Goal: Task Accomplishment & Management: Complete application form

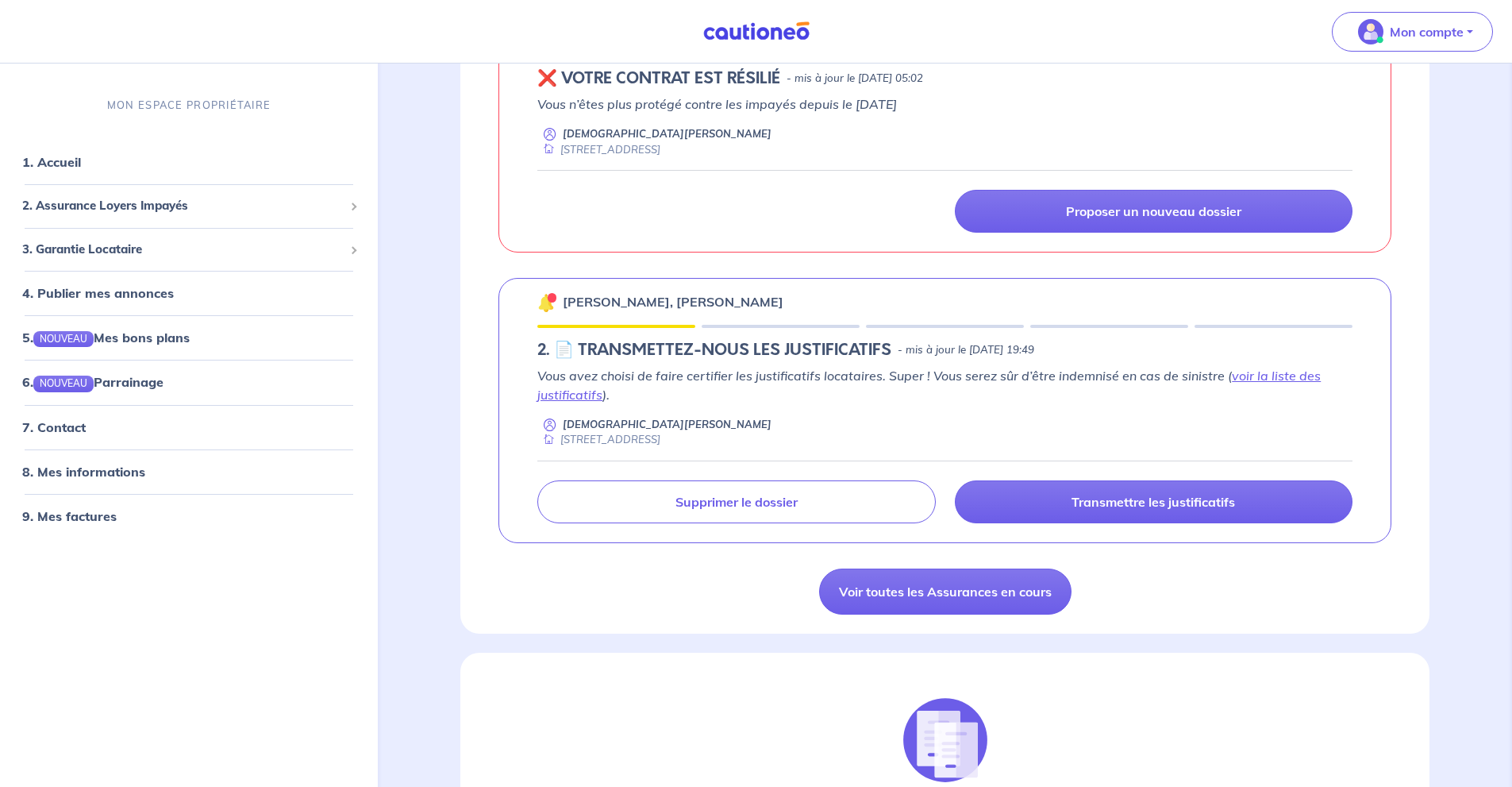
scroll to position [1270, 0]
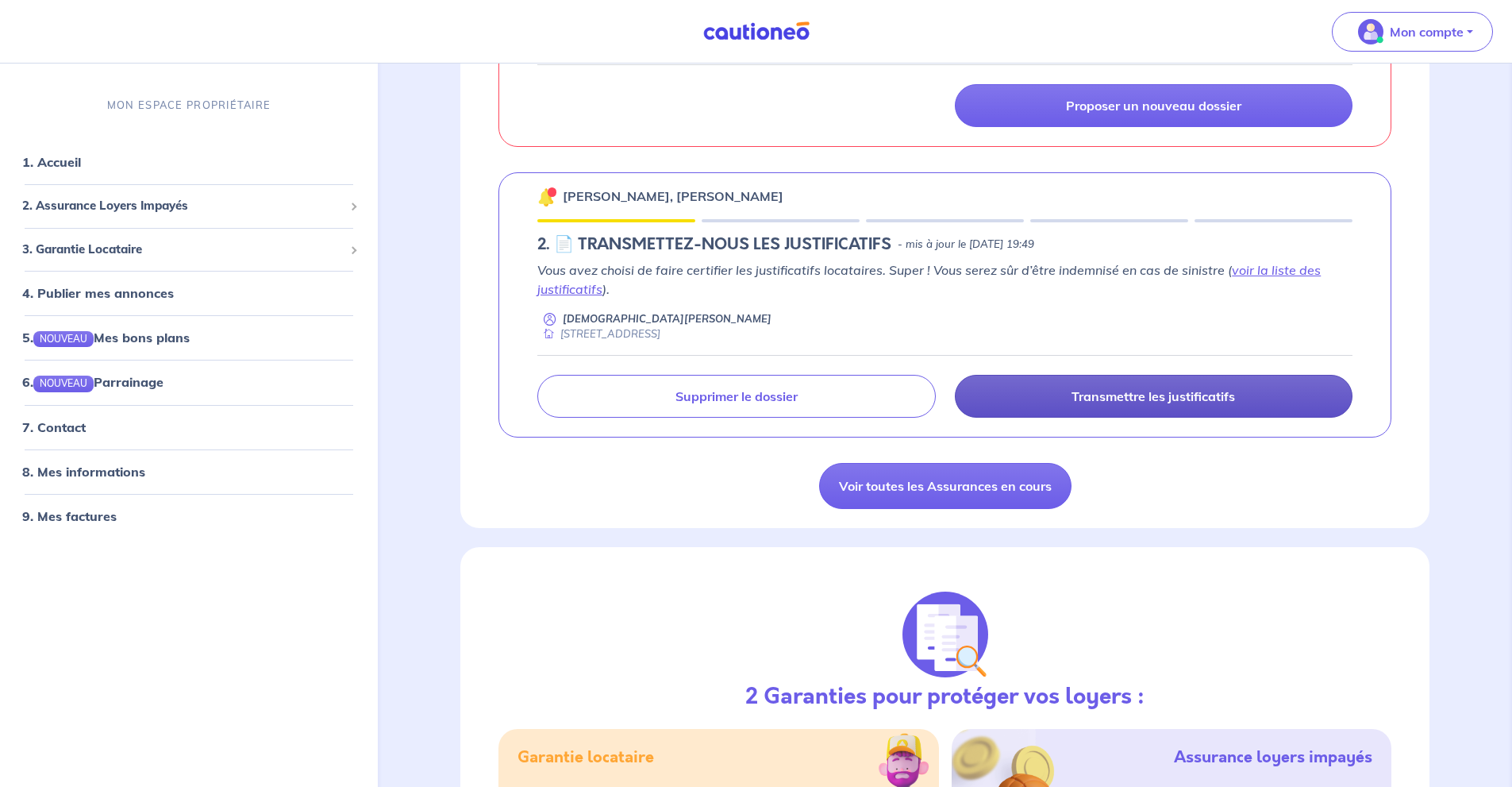
click at [1184, 408] on link "Transmettre les justificatifs" at bounding box center [1153, 396] width 397 height 43
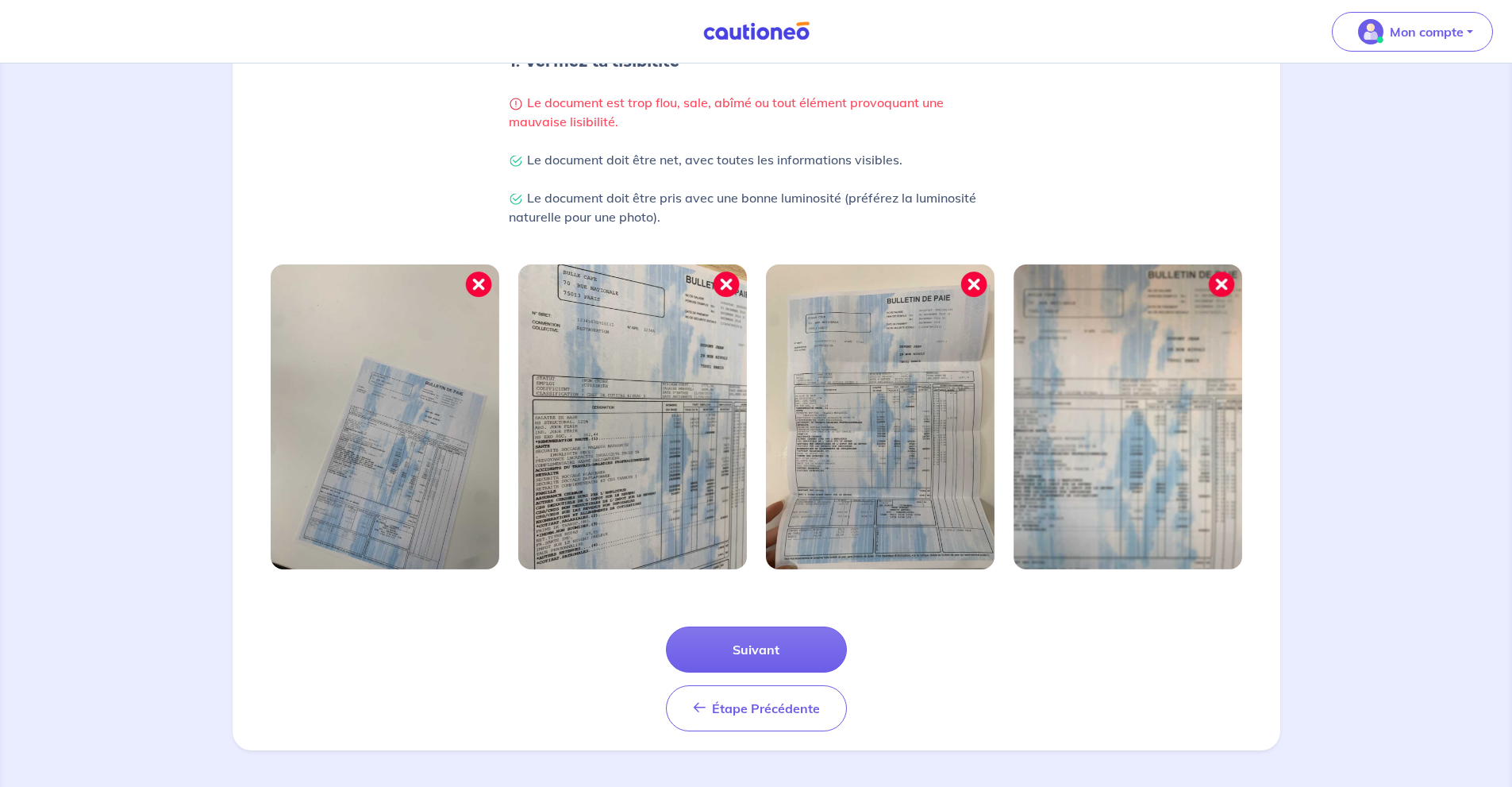
scroll to position [350, 0]
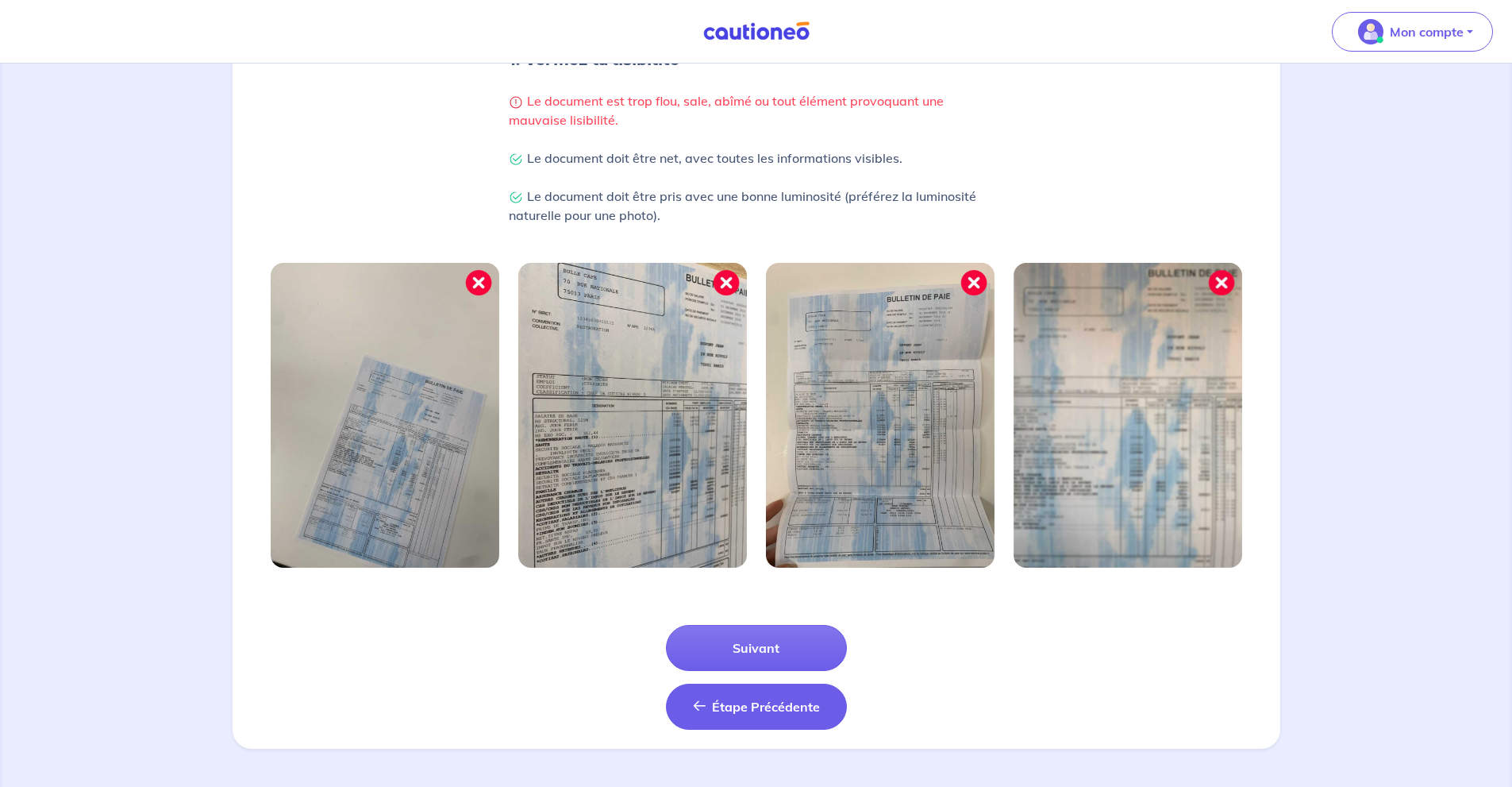
click at [799, 689] on button "Étape Précédente Précédent" at bounding box center [756, 706] width 181 height 46
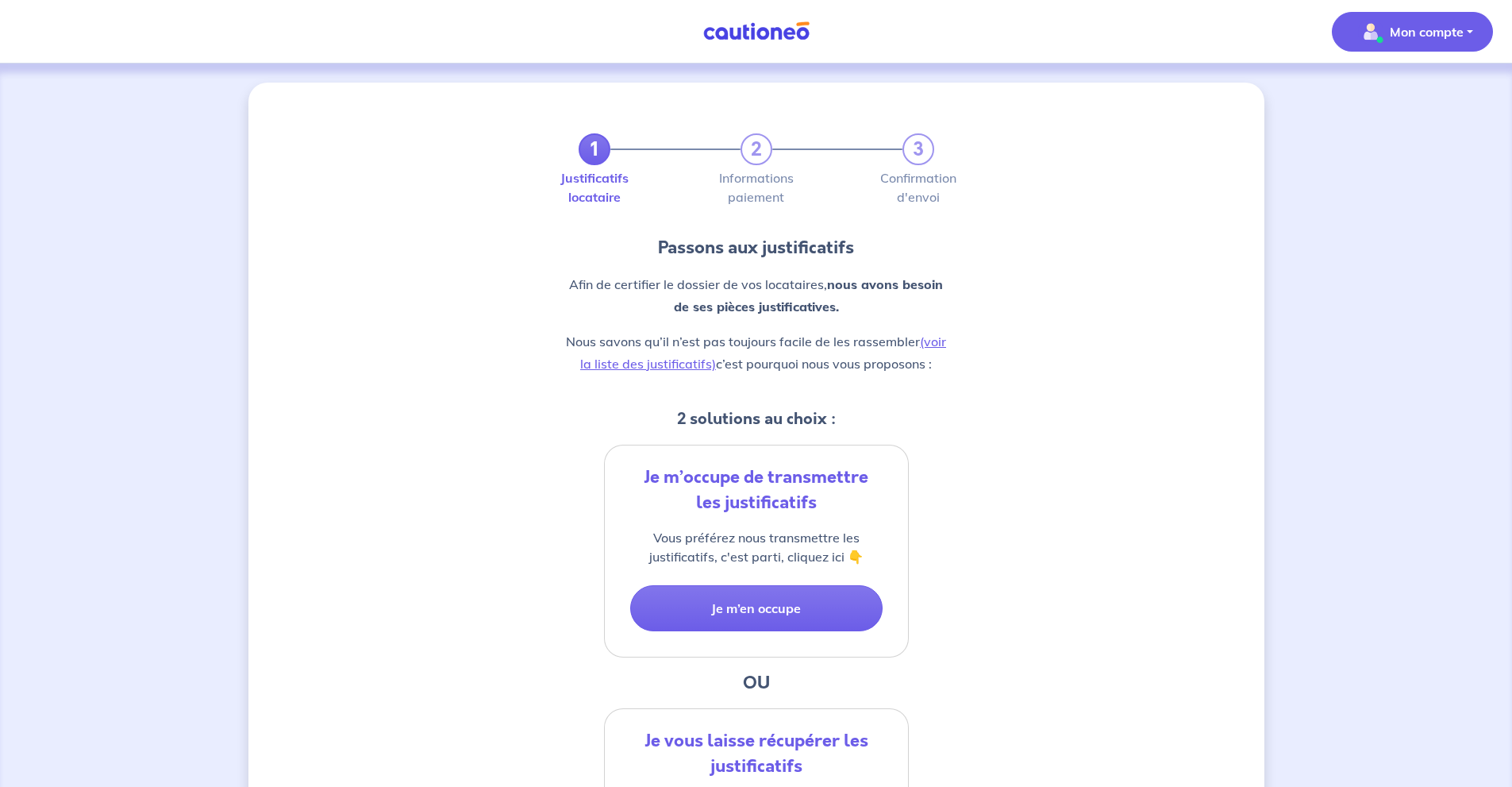
click at [1492, 31] on button "Mon compte" at bounding box center [1412, 32] width 161 height 40
click at [1413, 97] on link "Mes informations" at bounding box center [1396, 98] width 128 height 25
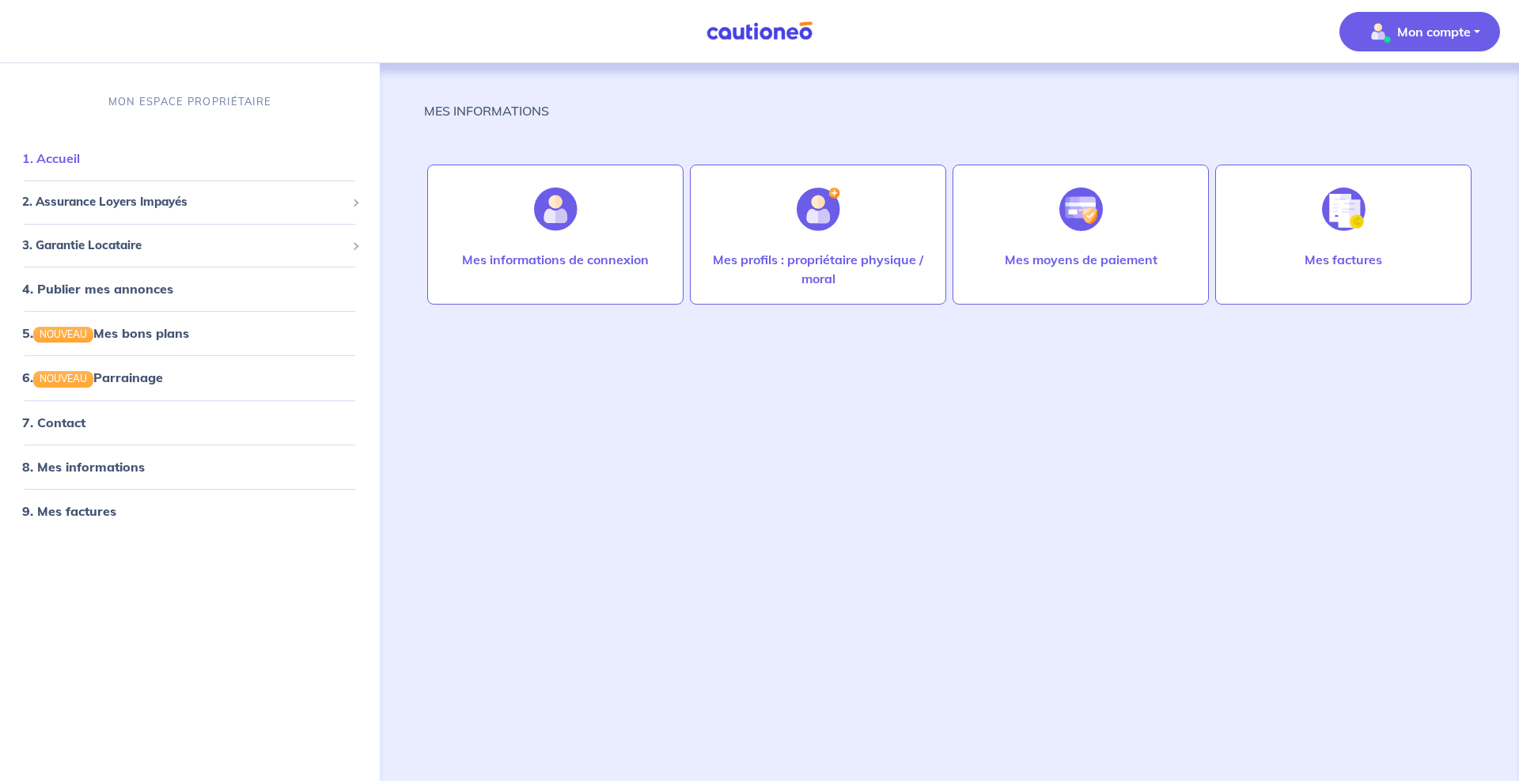
click at [69, 153] on link "1. Accueil" at bounding box center [51, 158] width 58 height 16
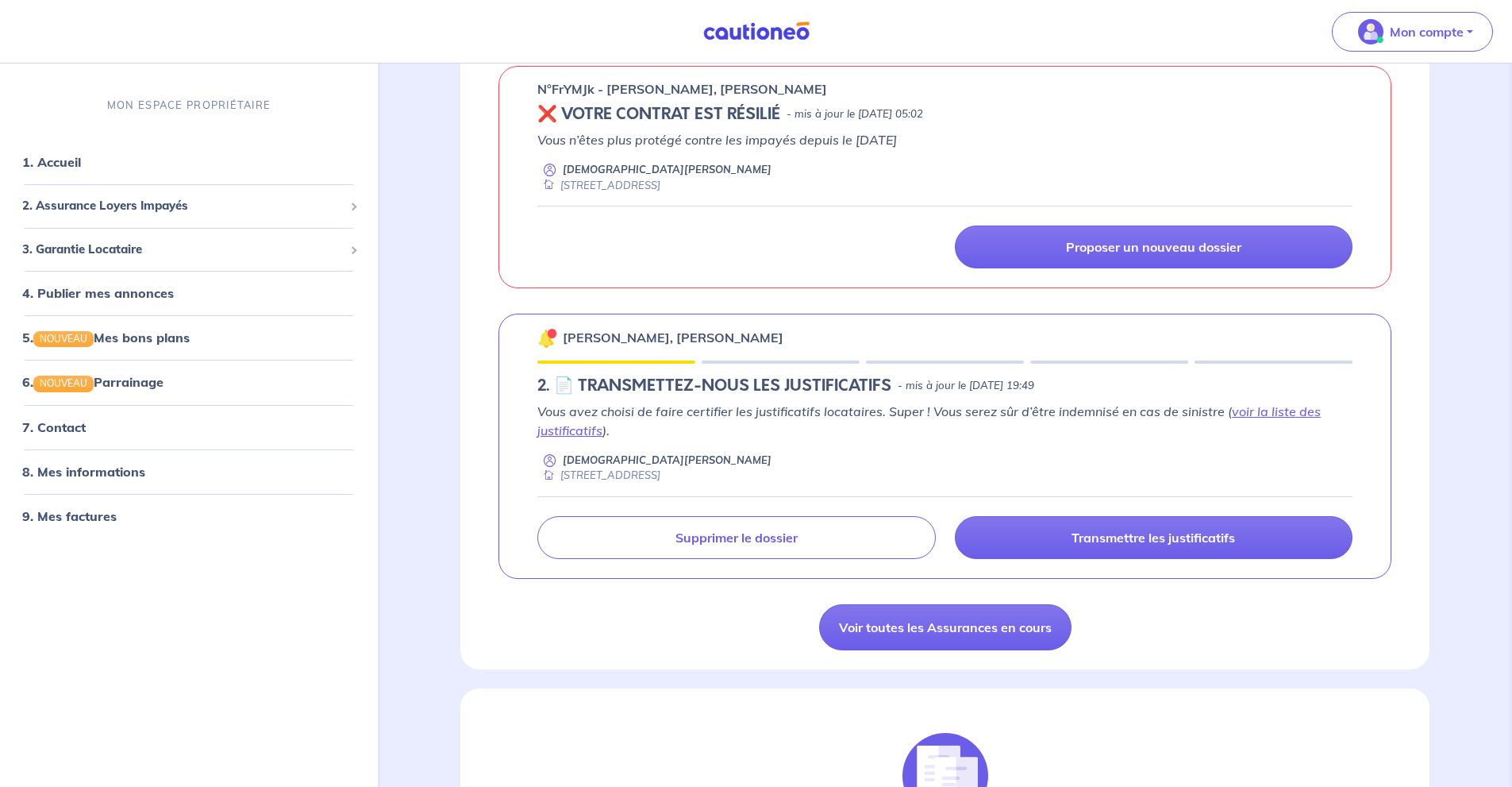
scroll to position [1164, 0]
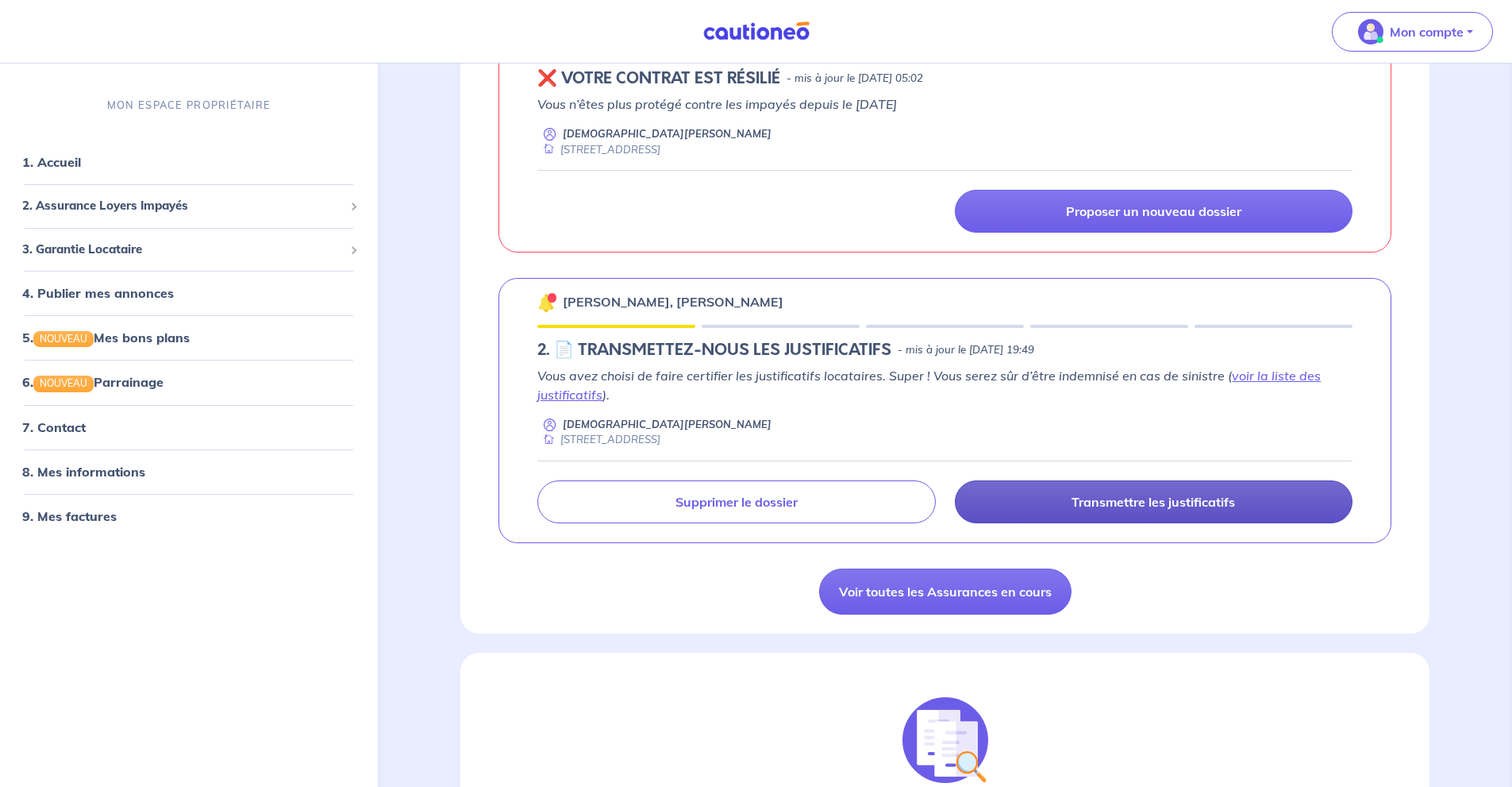
click at [1146, 498] on p "Transmettre les justificatifs" at bounding box center [1153, 501] width 163 height 16
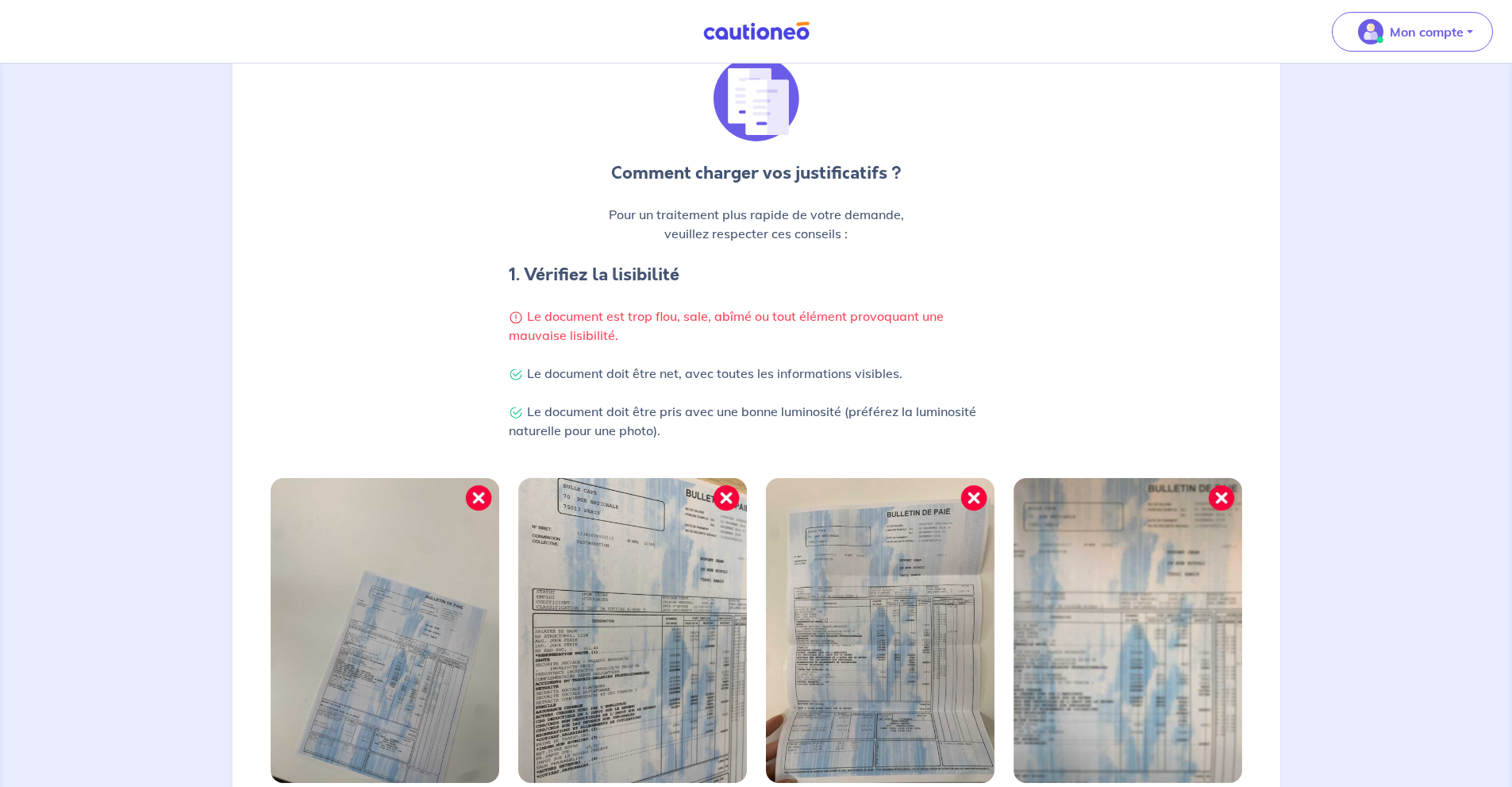
scroll to position [350, 0]
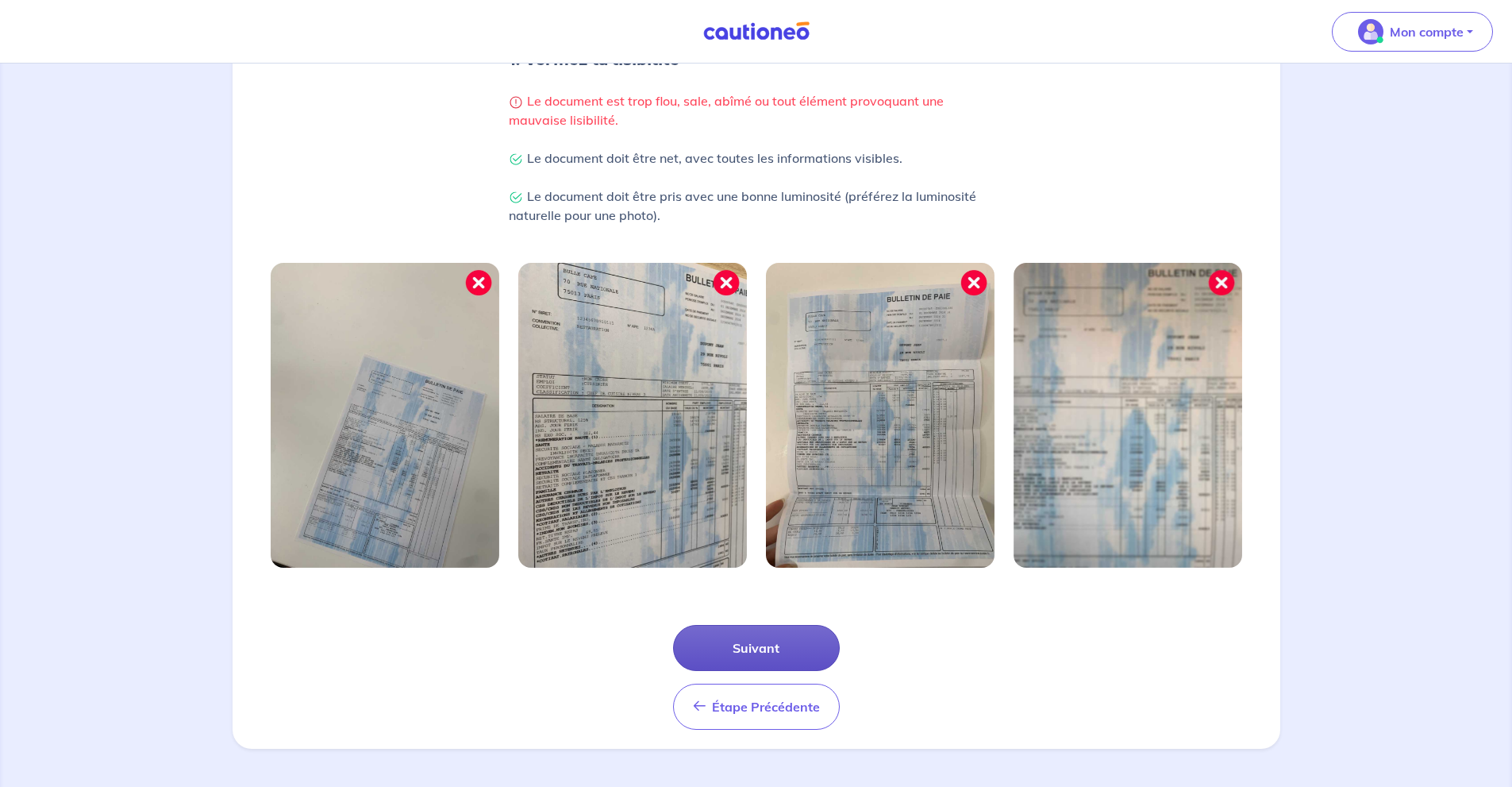
click at [810, 647] on button "Suivant" at bounding box center [756, 648] width 167 height 46
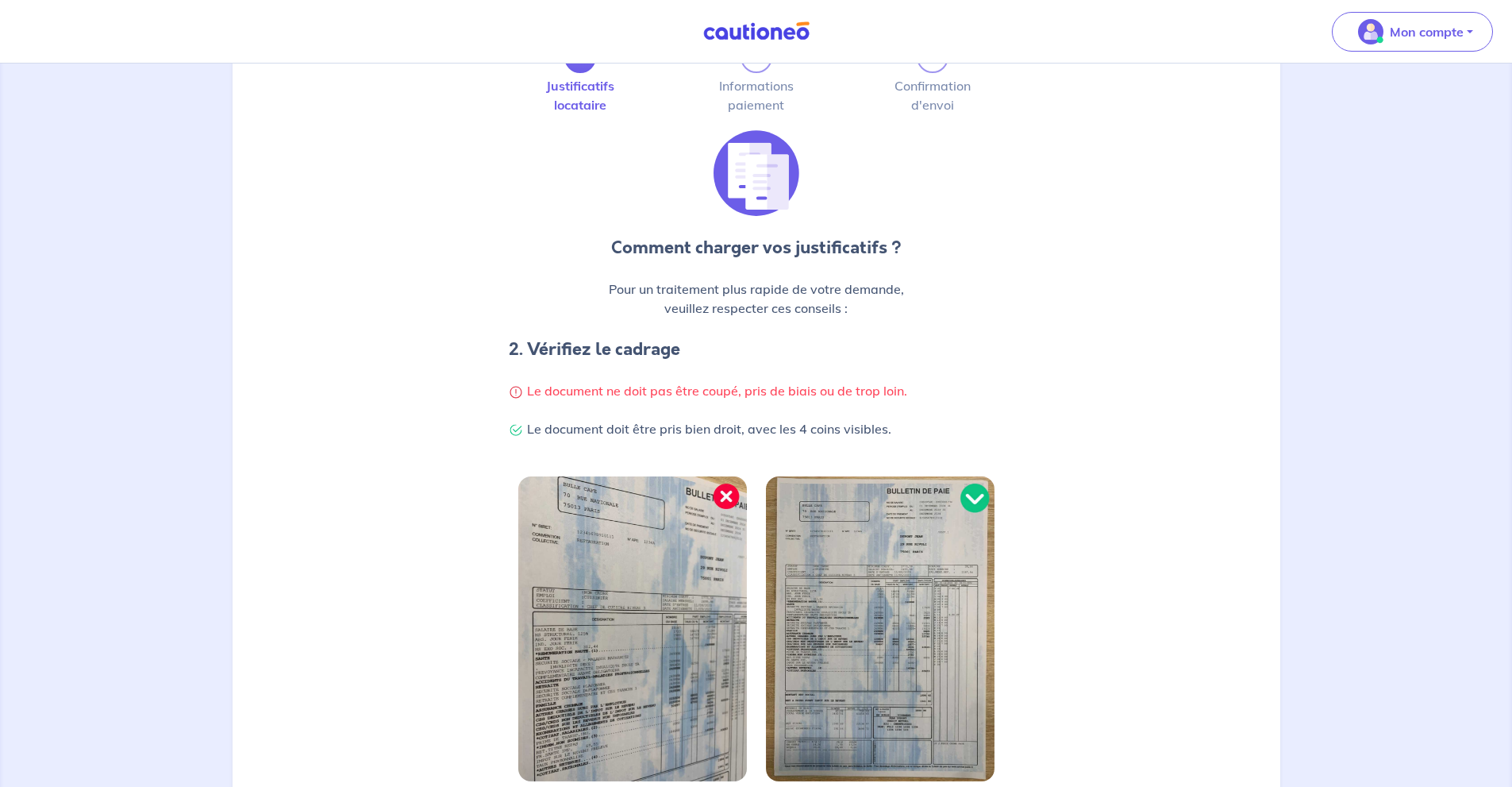
scroll to position [273, 0]
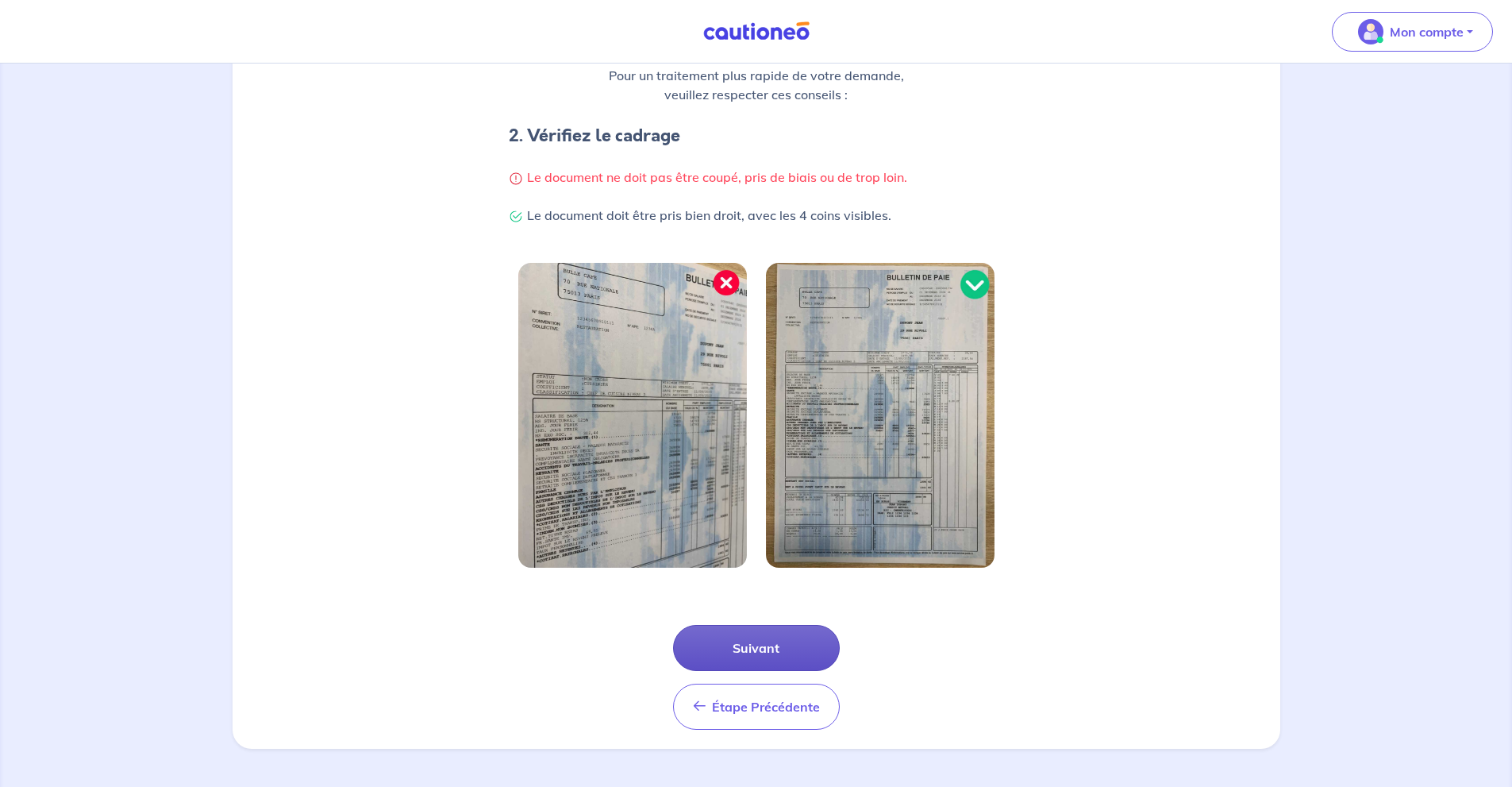
click at [802, 644] on button "Suivant" at bounding box center [756, 648] width 167 height 46
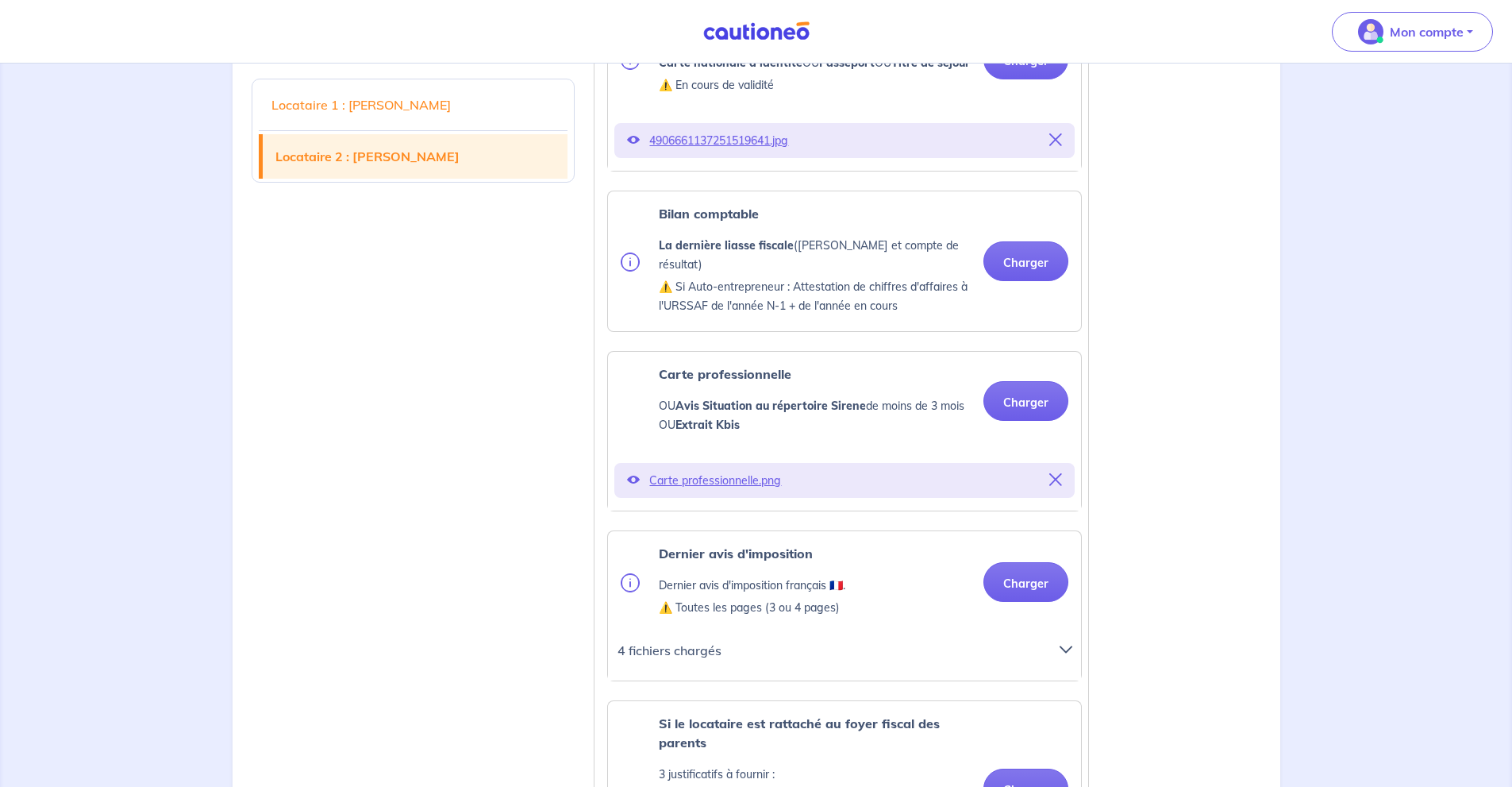
scroll to position [2223, 0]
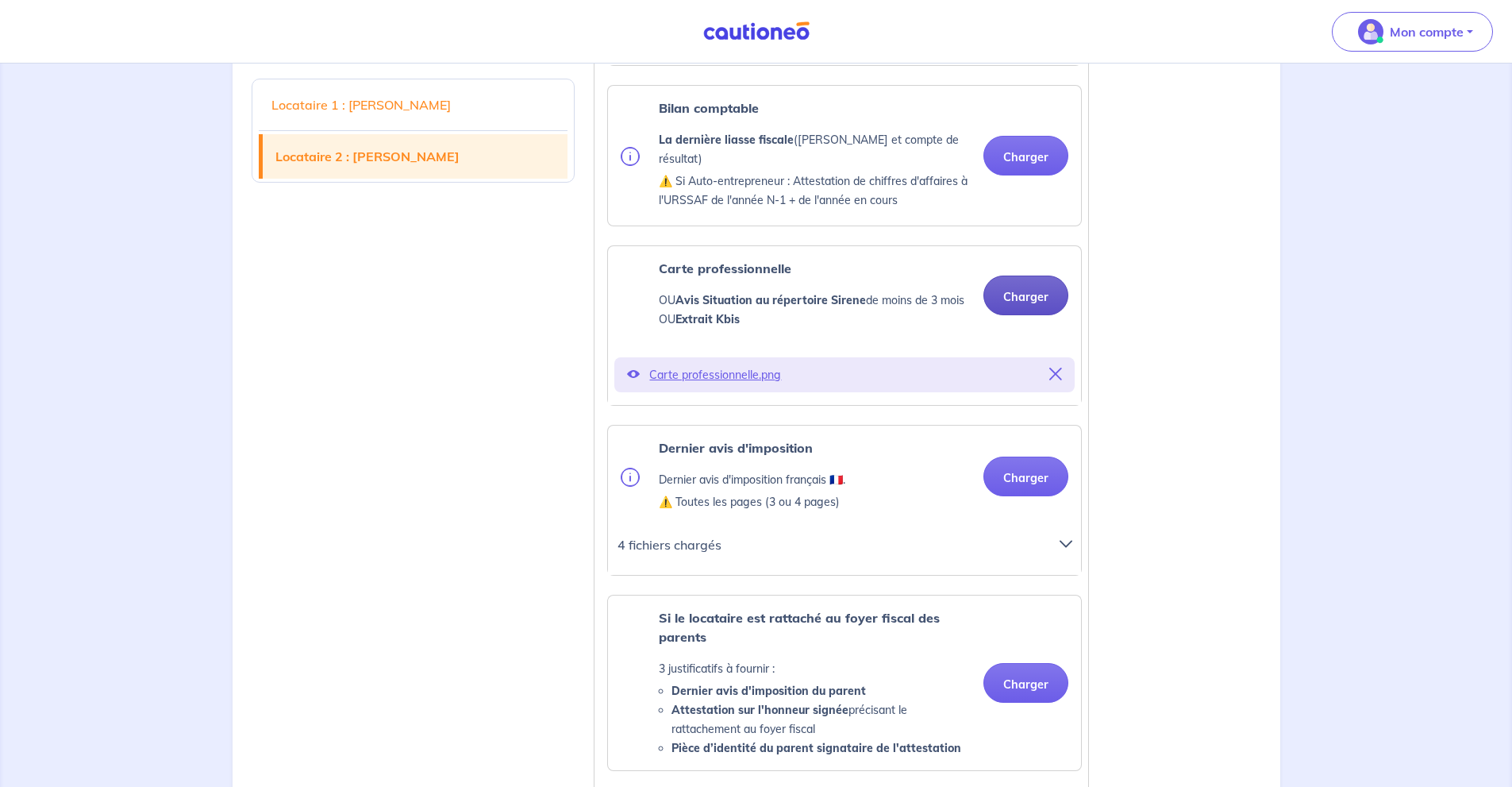
click at [1051, 312] on button "Charger" at bounding box center [1026, 295] width 85 height 40
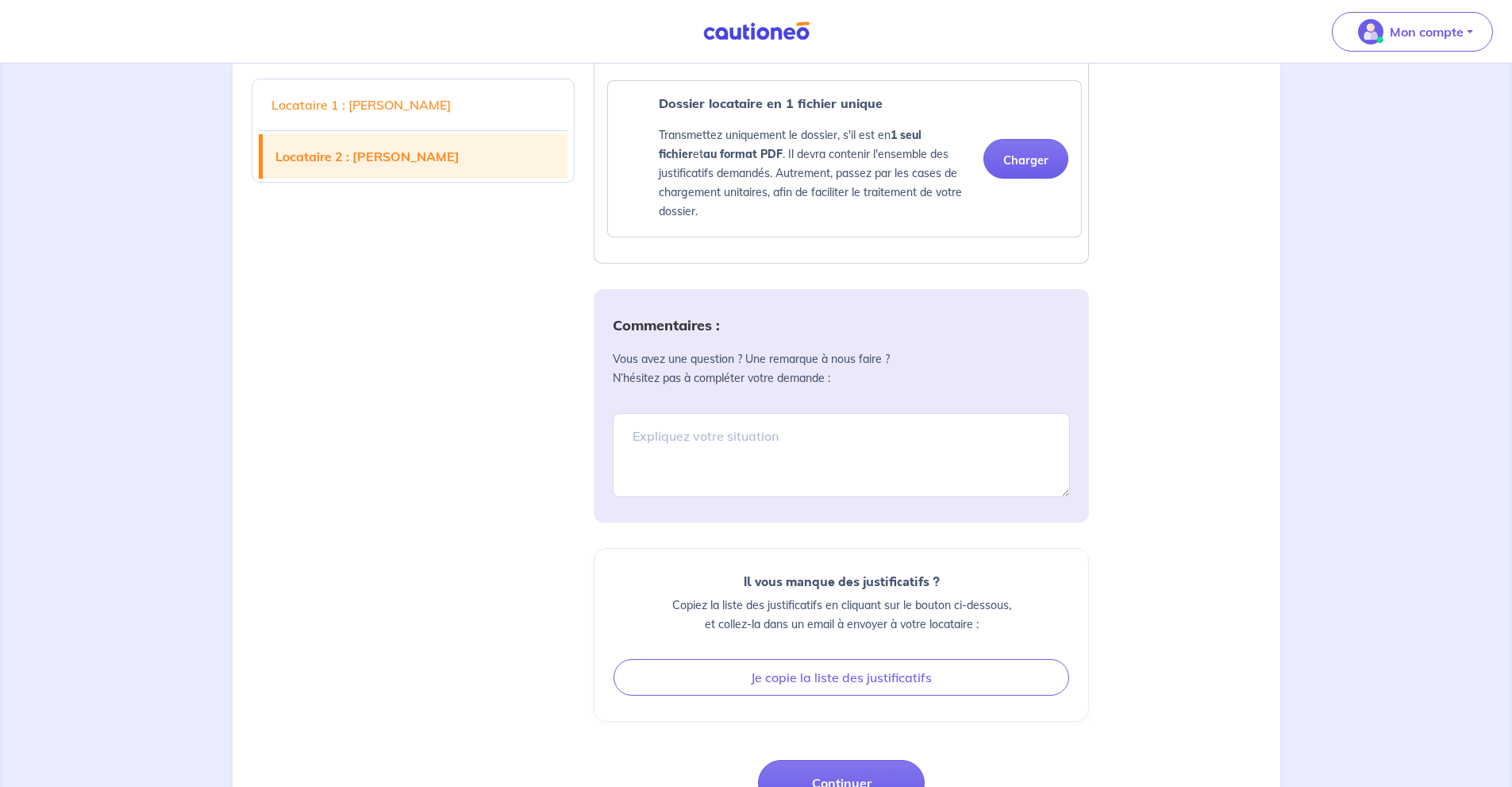
scroll to position [3225, 0]
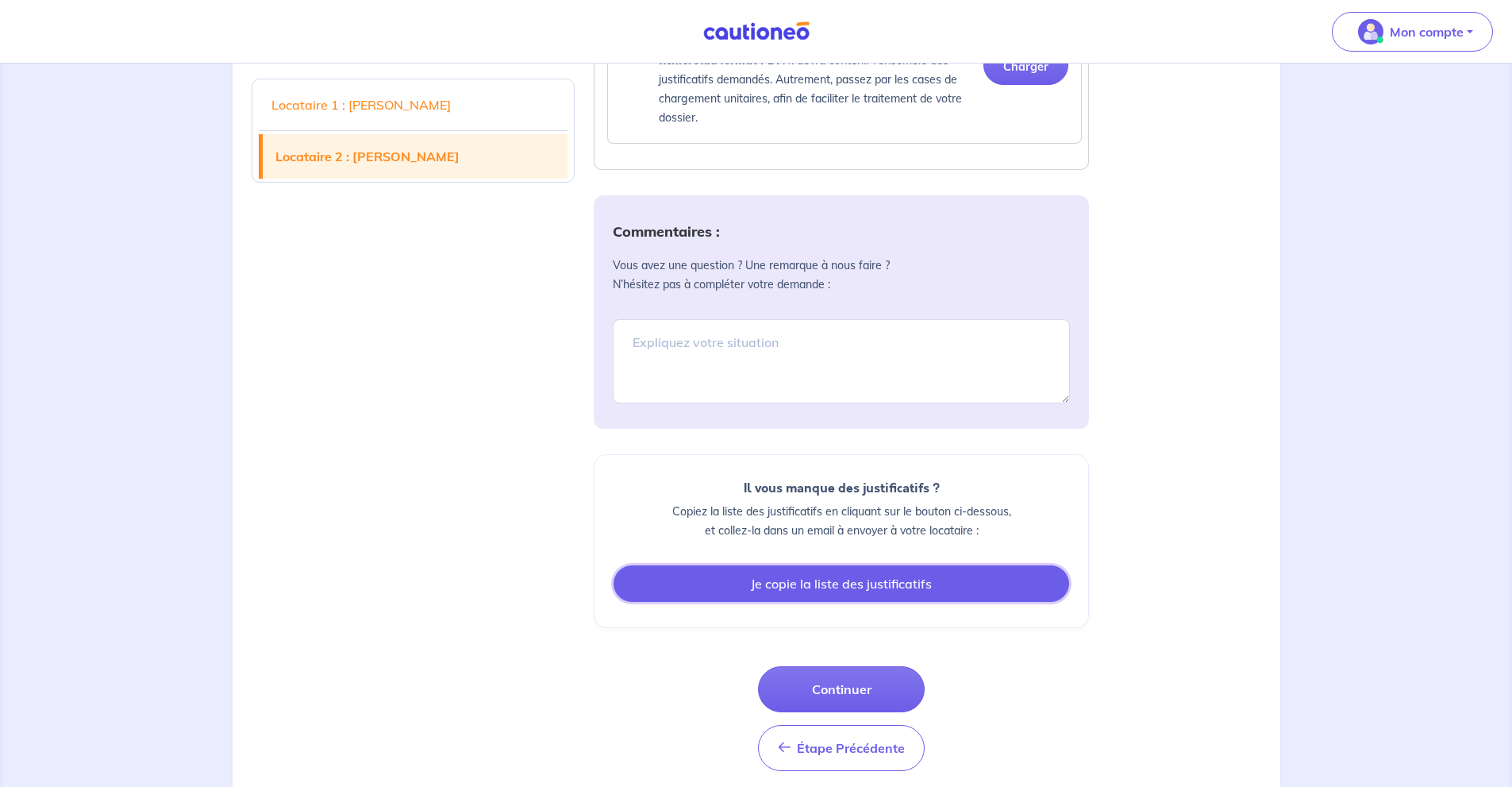
click at [874, 600] on button "Je copie la liste des justificatifs" at bounding box center [841, 583] width 456 height 36
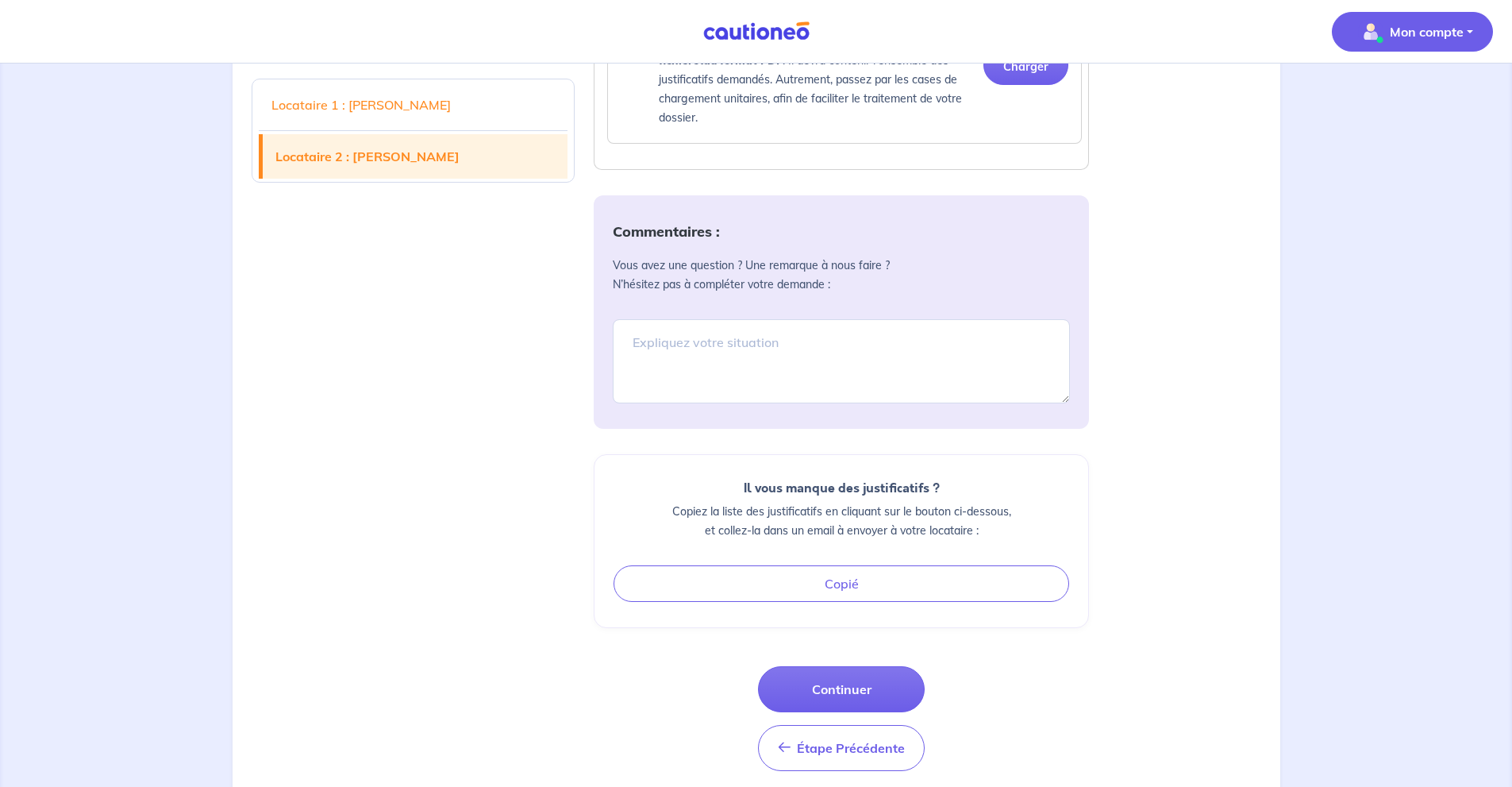
click at [1435, 34] on p "Mon compte" at bounding box center [1427, 32] width 74 height 19
click at [1396, 91] on link "Mes informations" at bounding box center [1396, 98] width 128 height 25
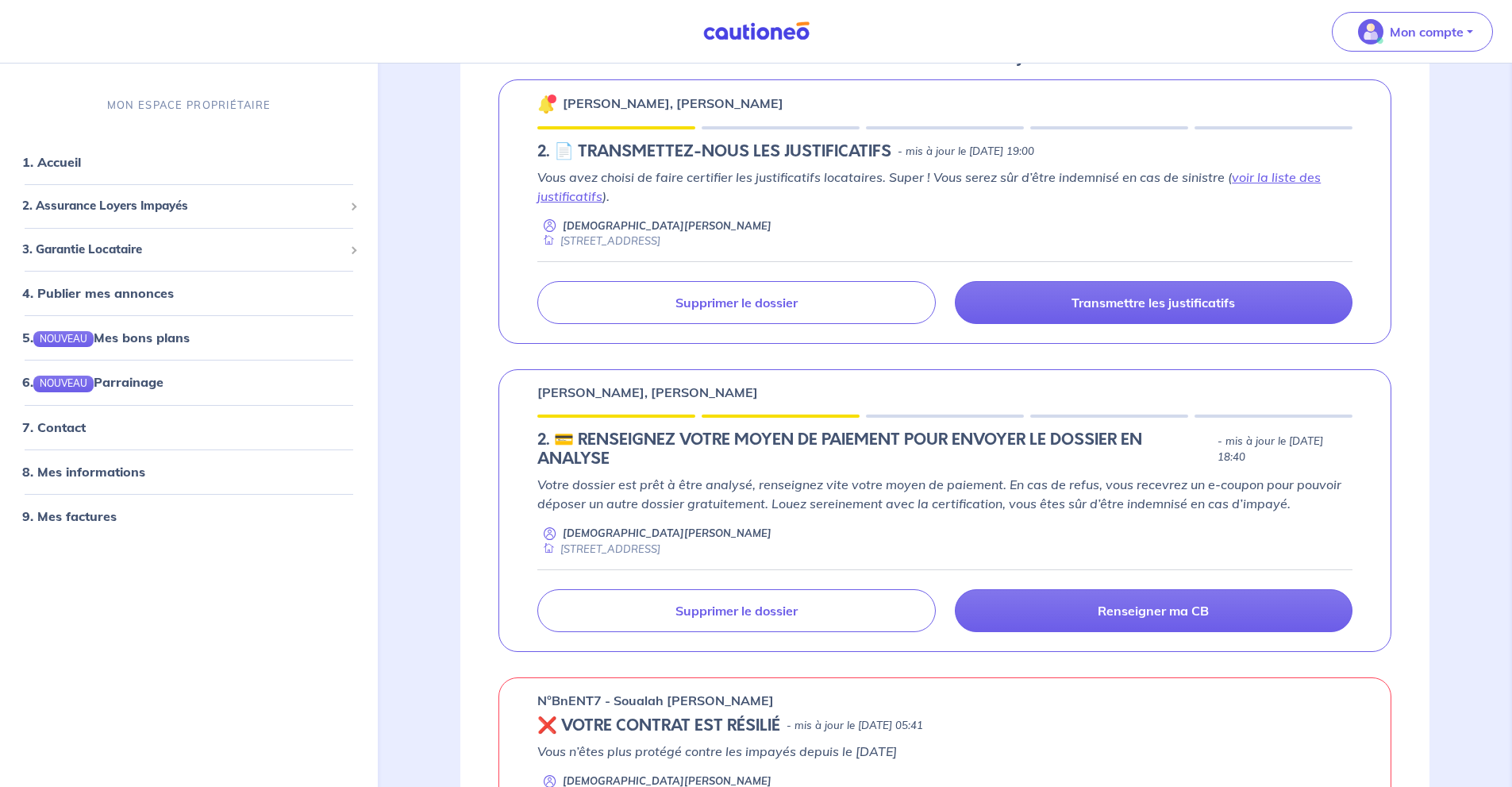
scroll to position [318, 0]
